Goal: Task Accomplishment & Management: Use online tool/utility

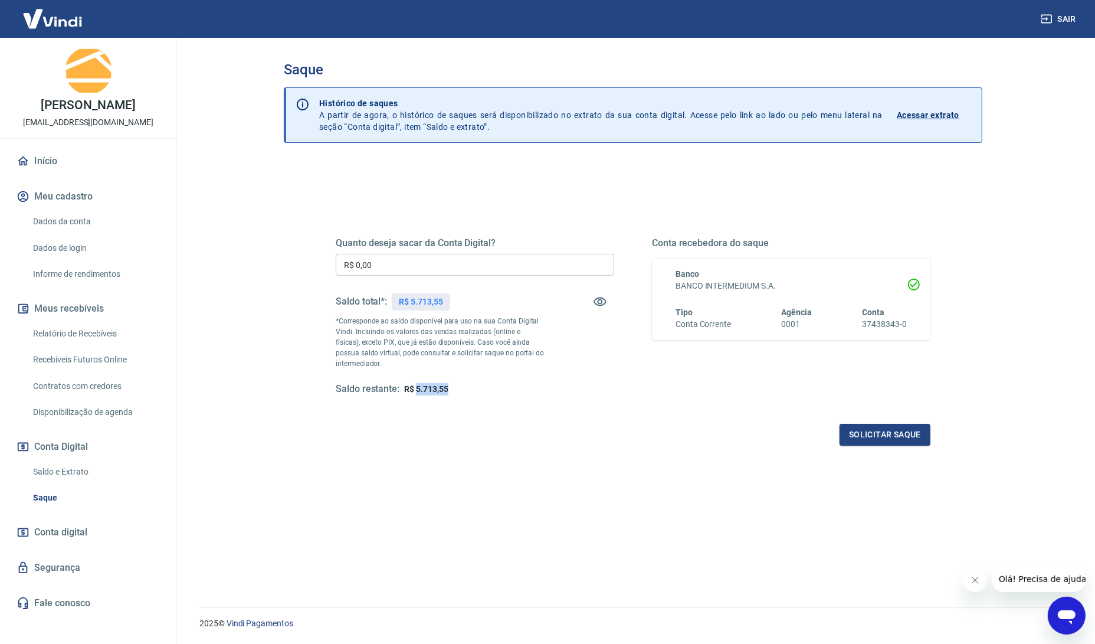
drag, startPoint x: 416, startPoint y: 386, endPoint x: 447, endPoint y: 388, distance: 31.3
click at [447, 388] on span "R$ 5.713,55" at bounding box center [426, 388] width 44 height 9
copy span "5.713,55"
drag, startPoint x: 241, startPoint y: 274, endPoint x: 202, endPoint y: 281, distance: 39.5
click at [196, 275] on main "Saque Histórico de saques A partir de agora, o histórico de saques será disponi…" at bounding box center [633, 341] width 924 height 606
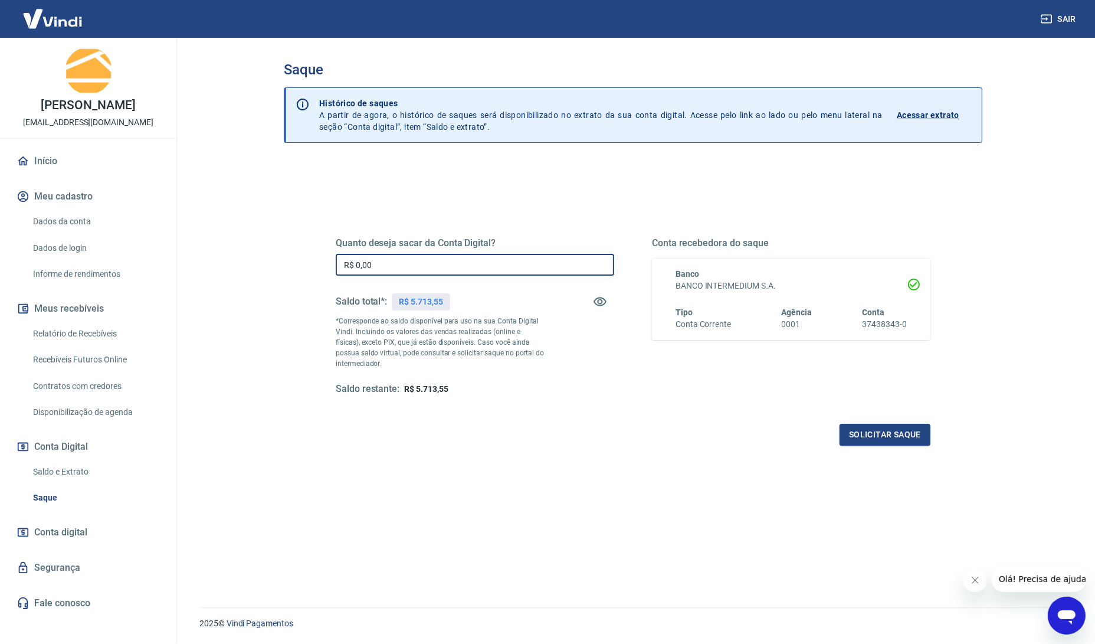
paste input "5.713,55"
type input "R$ 5.713,55"
click at [494, 435] on div "Solicitar saque" at bounding box center [633, 435] width 595 height 22
click at [901, 437] on button "Solicitar saque" at bounding box center [884, 435] width 91 height 22
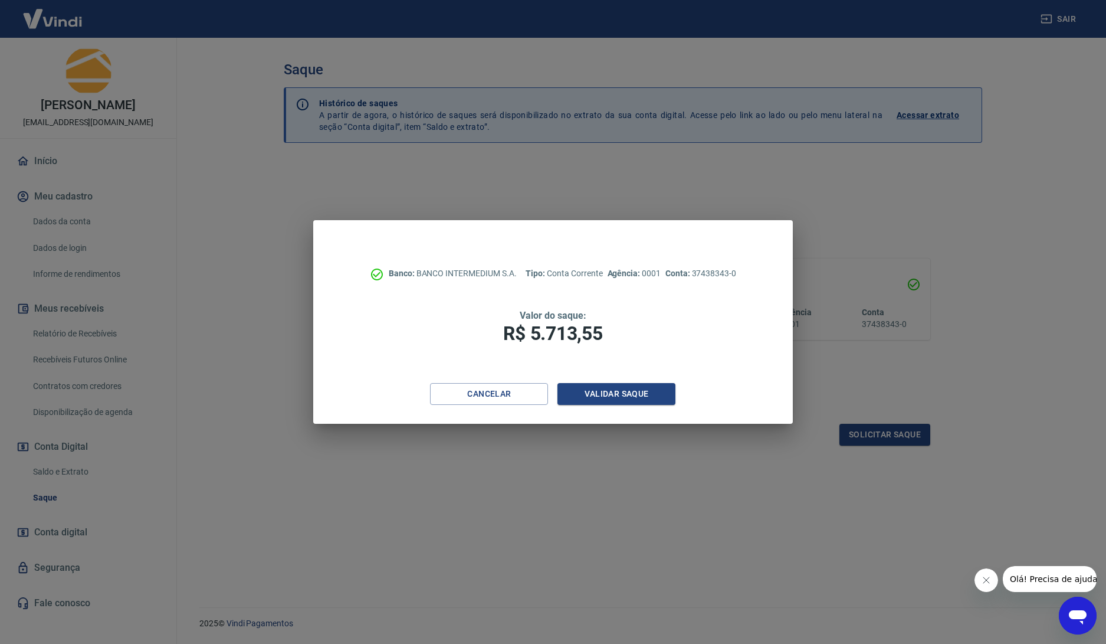
click at [647, 392] on button "Validar saque" at bounding box center [616, 394] width 118 height 22
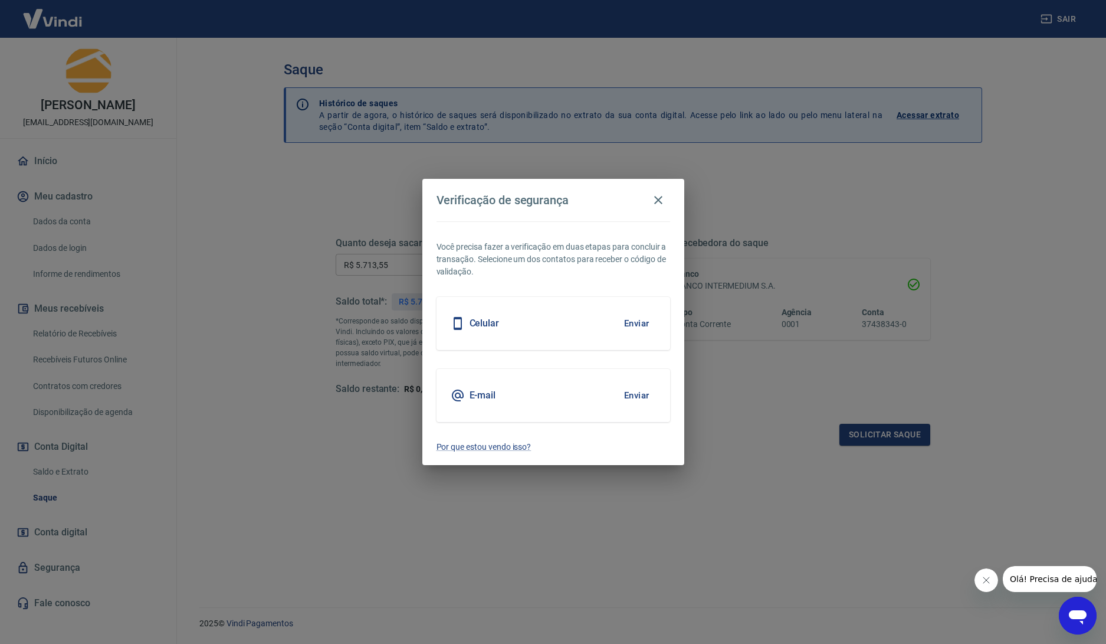
click at [565, 321] on div "Celular Enviar" at bounding box center [553, 323] width 234 height 53
drag, startPoint x: 642, startPoint y: 321, endPoint x: 643, endPoint y: 328, distance: 6.5
click at [642, 321] on button "Enviar" at bounding box center [637, 323] width 38 height 25
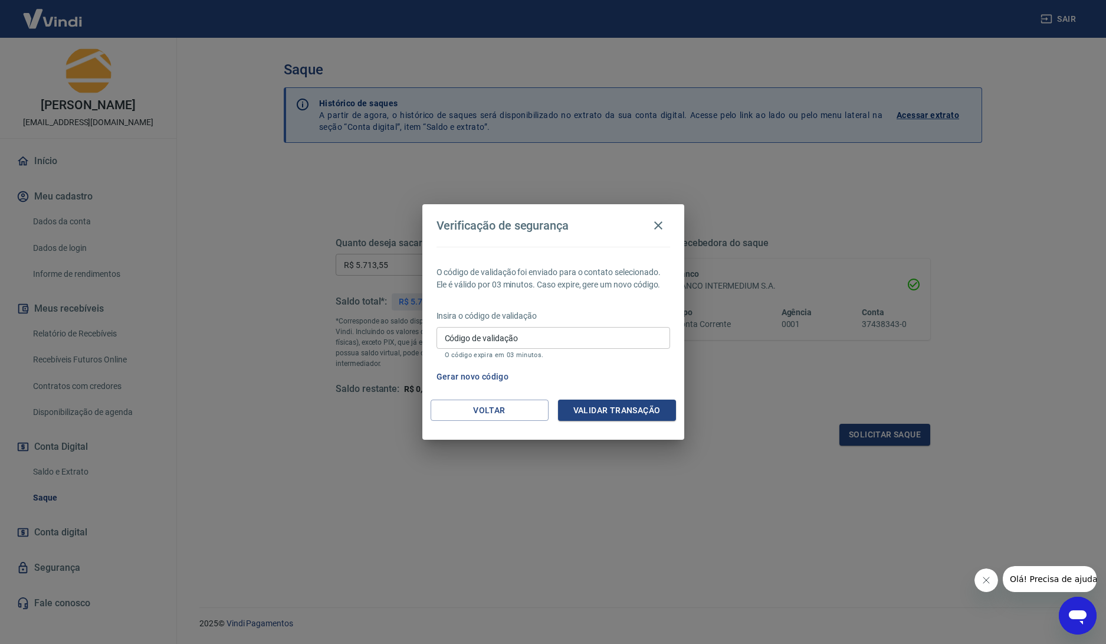
click at [520, 340] on input "Código de validação" at bounding box center [553, 338] width 234 height 22
type input "651533"
click at [616, 405] on button "Validar transação" at bounding box center [617, 410] width 118 height 22
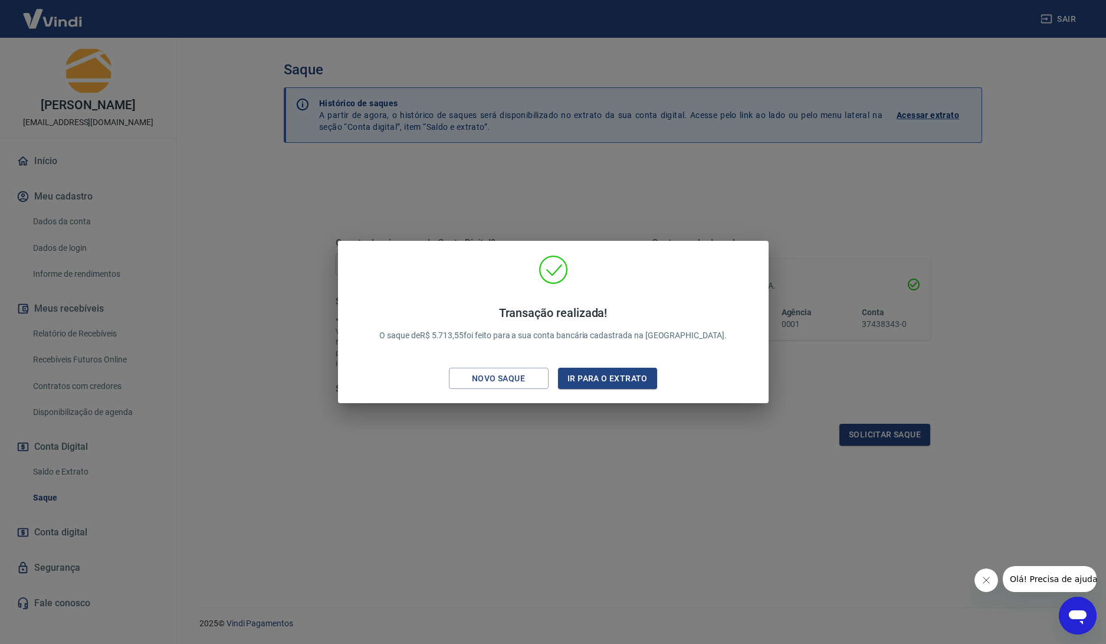
click at [628, 369] on button "Ir para o extrato" at bounding box center [608, 378] width 100 height 22
